Goal: Information Seeking & Learning: Learn about a topic

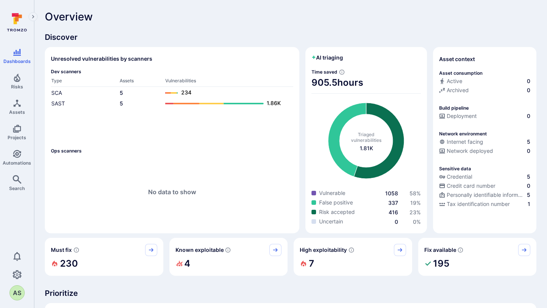
click at [387, 40] on span "Discover" at bounding box center [290, 37] width 491 height 11
click at [21, 136] on span "Projects" at bounding box center [17, 138] width 19 height 6
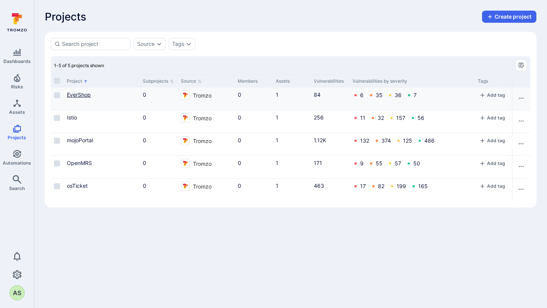
click at [79, 96] on link "EverShop" at bounding box center [79, 95] width 24 height 6
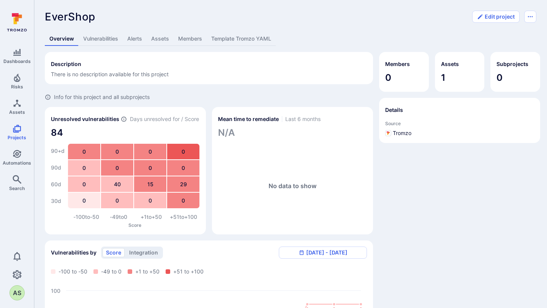
click at [107, 37] on link "Vulnerabilities" at bounding box center [101, 39] width 44 height 14
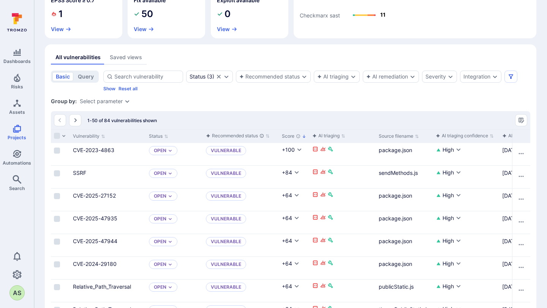
scroll to position [134, 0]
click at [17, 85] on span "Risks" at bounding box center [17, 87] width 12 height 6
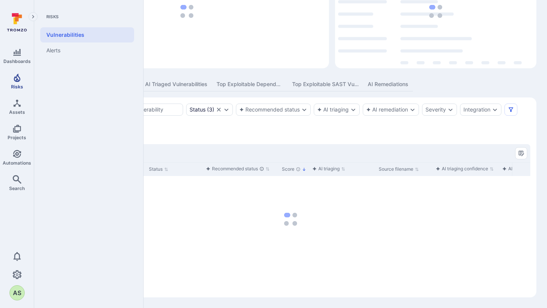
scroll to position [77, 0]
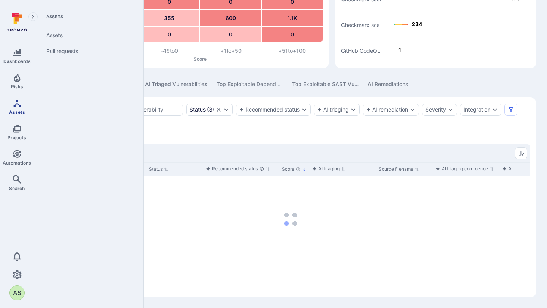
click at [16, 107] on icon "Assets" at bounding box center [17, 103] width 9 height 9
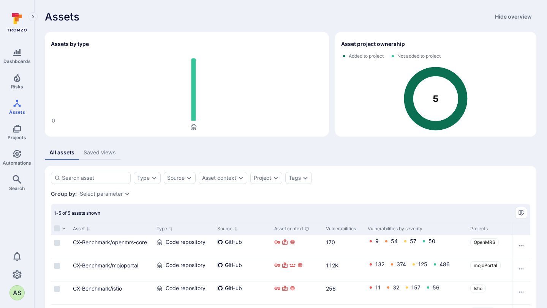
scroll to position [59, 0]
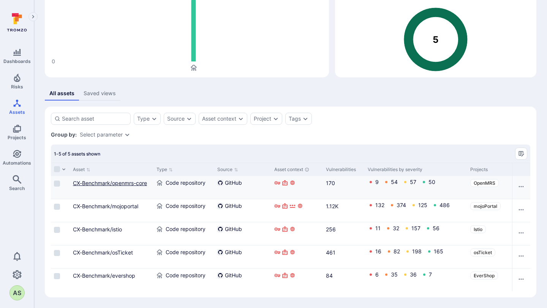
click at [129, 185] on link "CX-Benchmark/openmrs-core" at bounding box center [110, 183] width 74 height 6
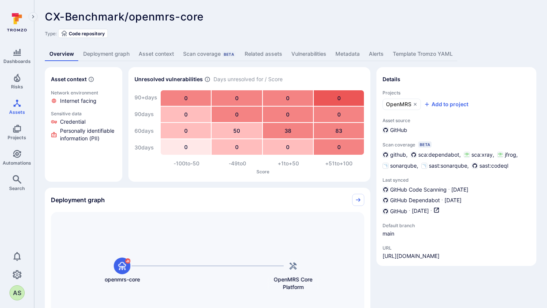
click at [119, 58] on link "Deployment graph" at bounding box center [106, 54] width 55 height 14
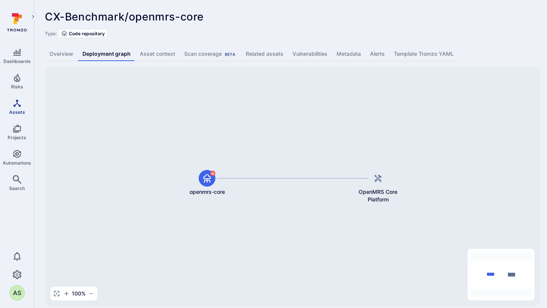
click at [21, 108] on link "Assets" at bounding box center [17, 107] width 34 height 22
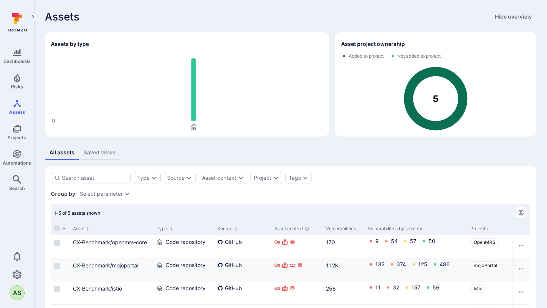
scroll to position [59, 0]
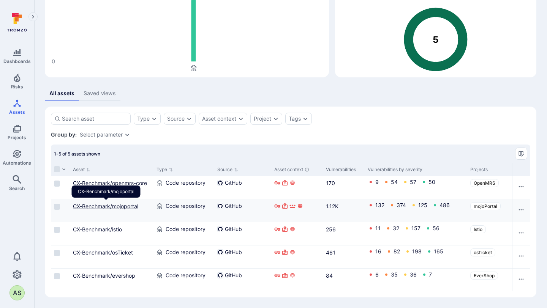
click at [125, 207] on link "CX-Benchmark/mojoportal" at bounding box center [105, 206] width 65 height 6
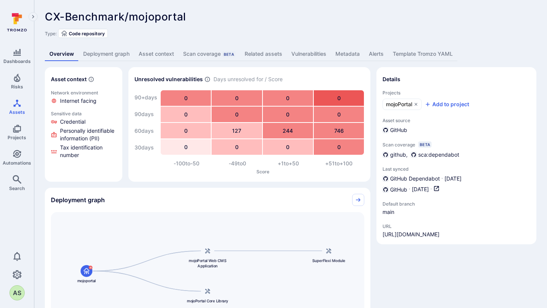
click at [120, 50] on link "Deployment graph" at bounding box center [106, 54] width 55 height 14
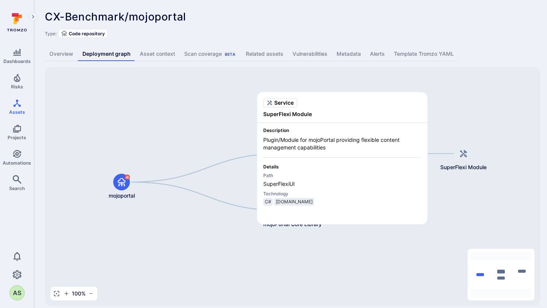
scroll to position [9, 0]
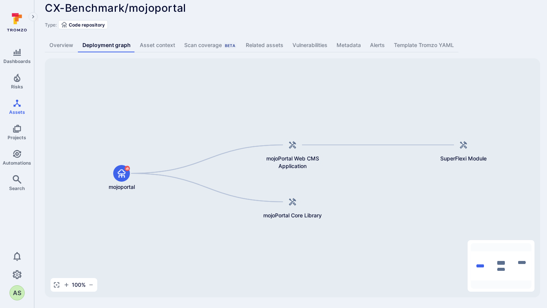
click at [71, 49] on link "Overview" at bounding box center [61, 45] width 33 height 14
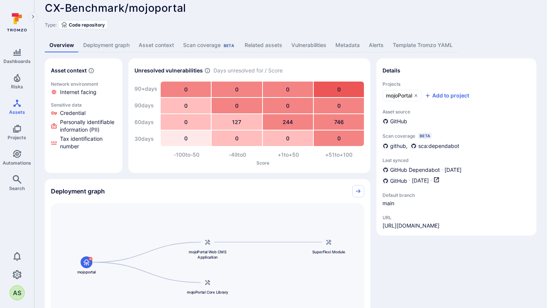
click at [38, 17] on div "CX-Benchmark/mojoportal ... Show more Type: Code repository Overview Deployment…" at bounding box center [290, 212] width 513 height 443
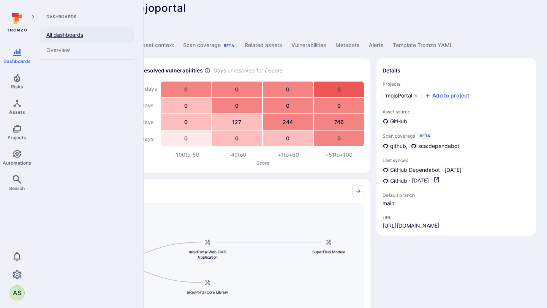
click at [58, 31] on link "All dashboards" at bounding box center [87, 34] width 94 height 15
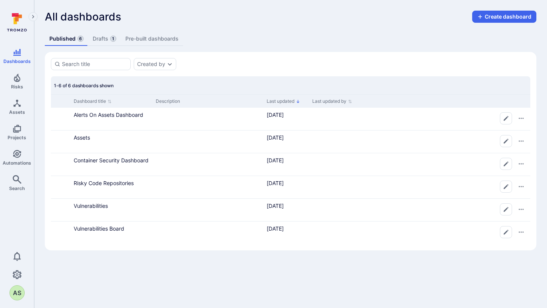
click at [17, 27] on icon at bounding box center [17, 22] width 34 height 27
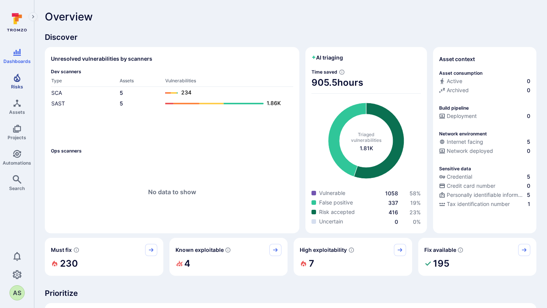
click at [17, 90] on link "Risks" at bounding box center [17, 81] width 34 height 22
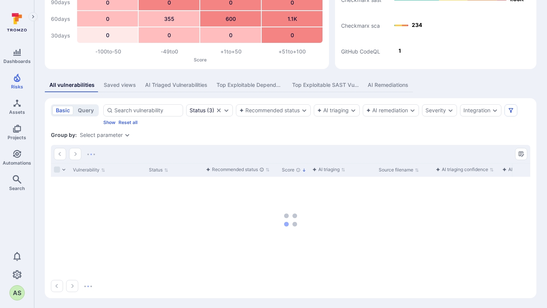
scroll to position [77, 0]
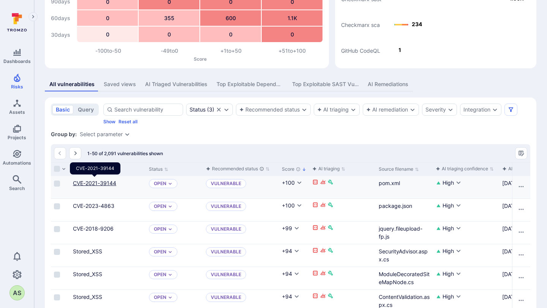
click at [89, 184] on link "CVE-2021-39144" at bounding box center [94, 183] width 43 height 6
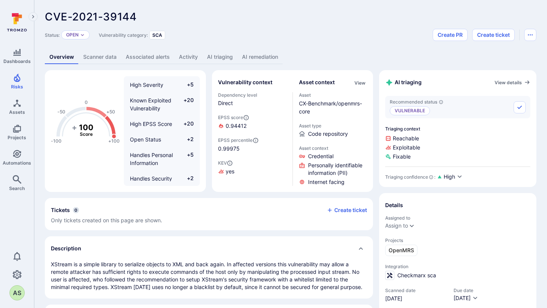
click at [254, 52] on link "AI remediation" at bounding box center [259, 57] width 45 height 14
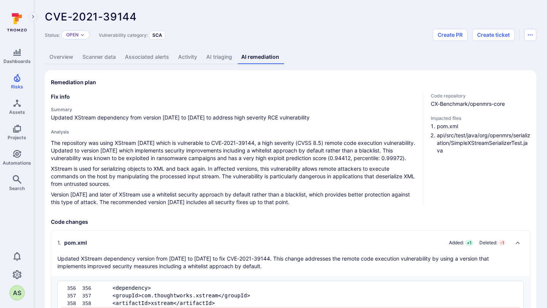
click at [11, 24] on icon at bounding box center [17, 22] width 34 height 27
